Goal: Task Accomplishment & Management: Manage account settings

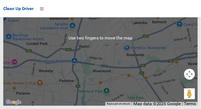
scroll to position [4105, 0]
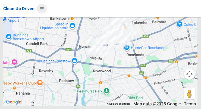
click at [41, 11] on icon at bounding box center [42, 8] width 4 height 9
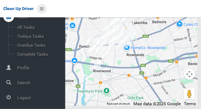
scroll to position [26, 0]
click at [20, 100] on span "Logout" at bounding box center [41, 97] width 50 height 5
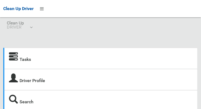
click at [17, 60] on icon at bounding box center [13, 56] width 9 height 9
click at [16, 60] on icon at bounding box center [13, 56] width 9 height 9
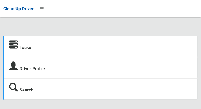
click at [16, 48] on icon at bounding box center [13, 45] width 9 height 9
click at [14, 48] on icon at bounding box center [13, 45] width 9 height 9
click at [25, 50] on link "Tasks" at bounding box center [25, 47] width 11 height 5
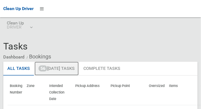
click at [61, 71] on link "56 [DATE] Tasks" at bounding box center [57, 69] width 44 height 14
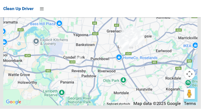
scroll to position [4481, 0]
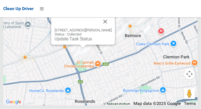
click at [112, 28] on button "Close" at bounding box center [105, 21] width 13 height 13
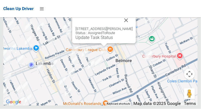
click at [132, 27] on button "Close" at bounding box center [126, 20] width 13 height 13
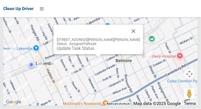
click at [127, 38] on button "Close" at bounding box center [133, 31] width 13 height 13
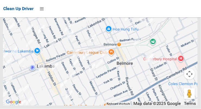
scroll to position [4487, 0]
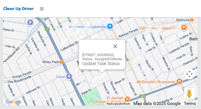
click at [122, 53] on button "Close" at bounding box center [115, 46] width 13 height 13
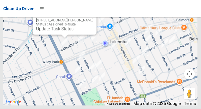
click at [89, 18] on button "Close" at bounding box center [86, 11] width 13 height 13
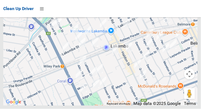
click at [77, 17] on div "Clean Up Driver" at bounding box center [100, 8] width 201 height 17
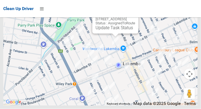
click at [135, 17] on button "Close" at bounding box center [128, 10] width 13 height 13
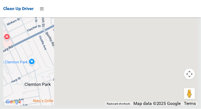
scroll to position [4500, 0]
